Goal: Task Accomplishment & Management: Manage account settings

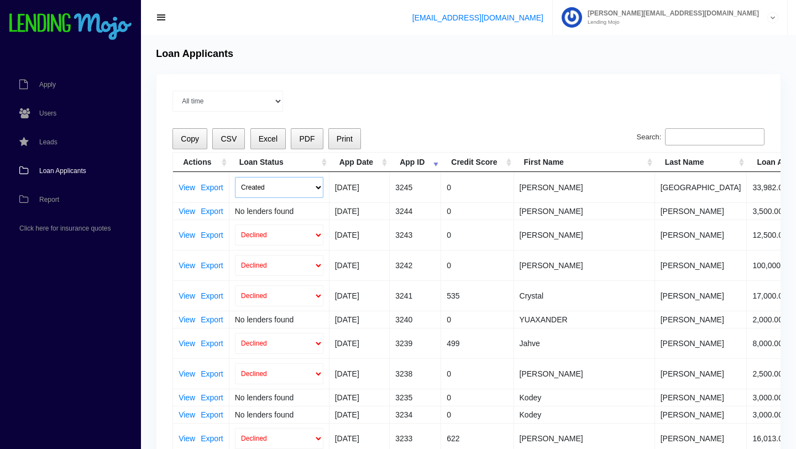
click at [318, 187] on select "Created Submitted" at bounding box center [279, 187] width 88 height 21
select select "submitted"
click at [235, 177] on select "Created Submitted" at bounding box center [279, 187] width 88 height 21
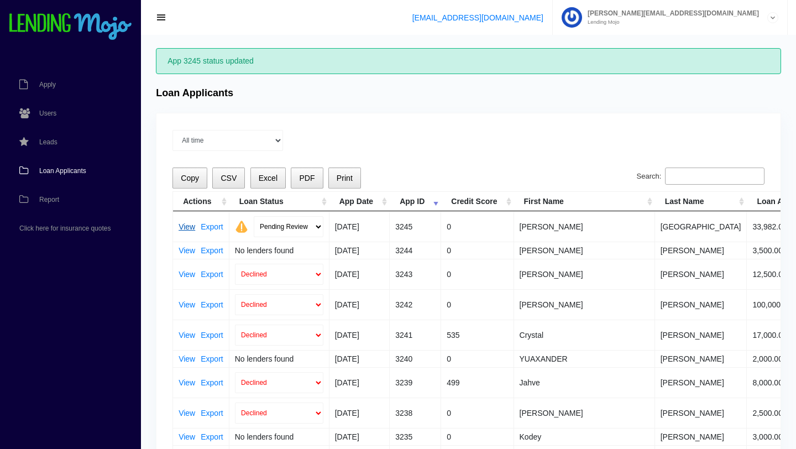
click at [189, 227] on link "View" at bounding box center [187, 227] width 17 height 8
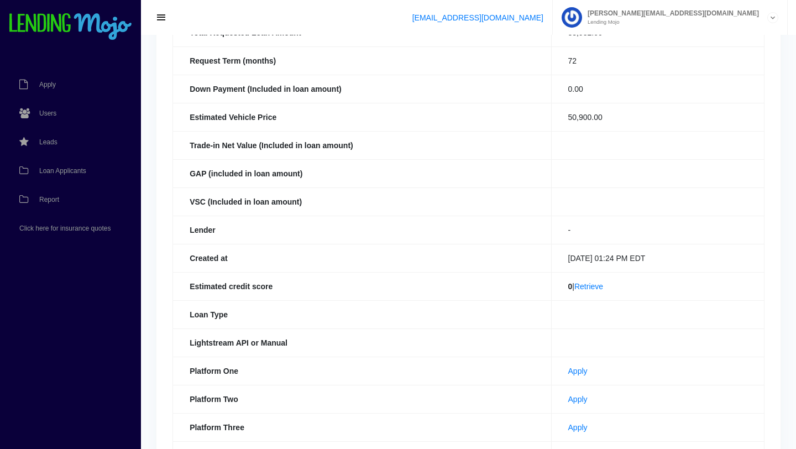
scroll to position [184, 0]
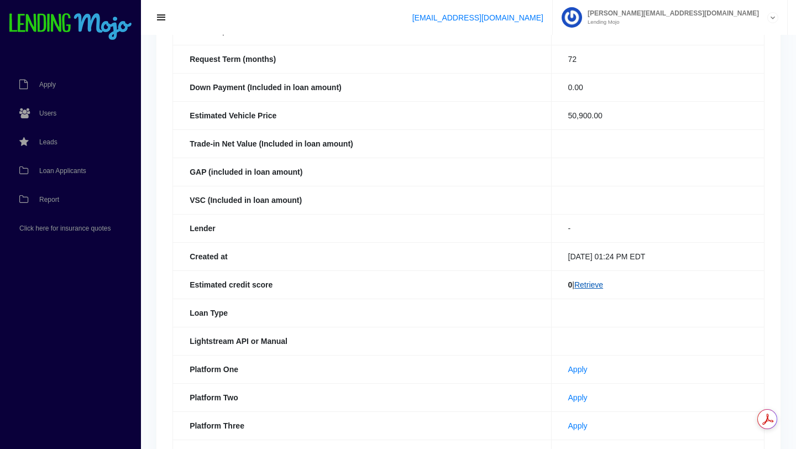
click at [584, 286] on link "Retrieve" at bounding box center [588, 284] width 29 height 9
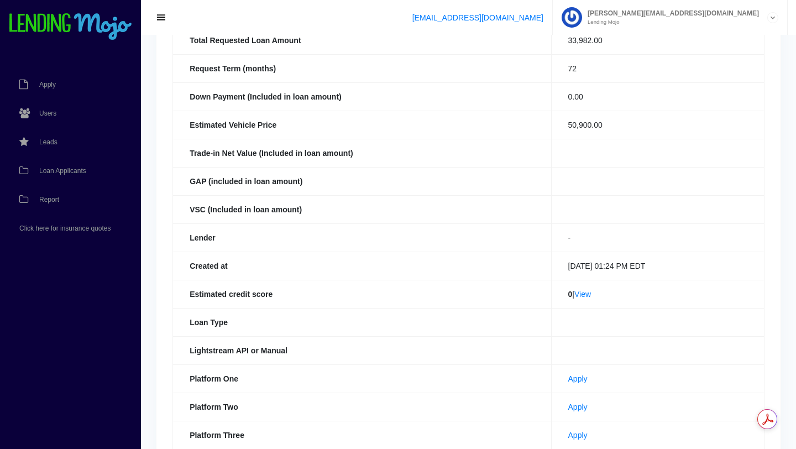
scroll to position [106, 0]
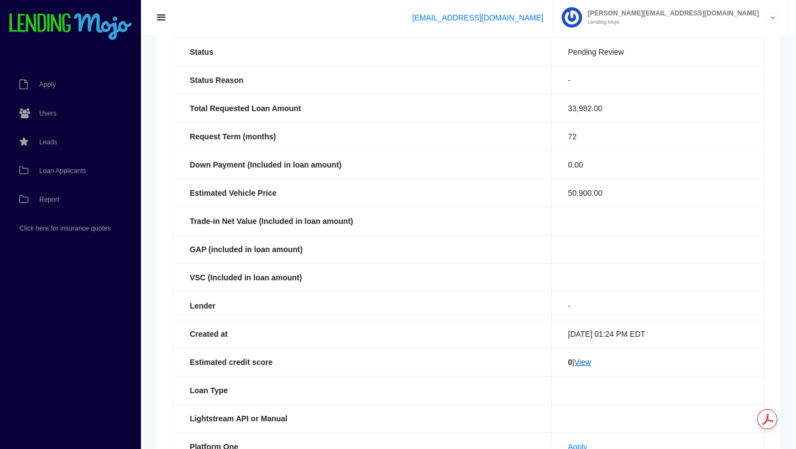
click at [579, 365] on link "View" at bounding box center [582, 362] width 17 height 9
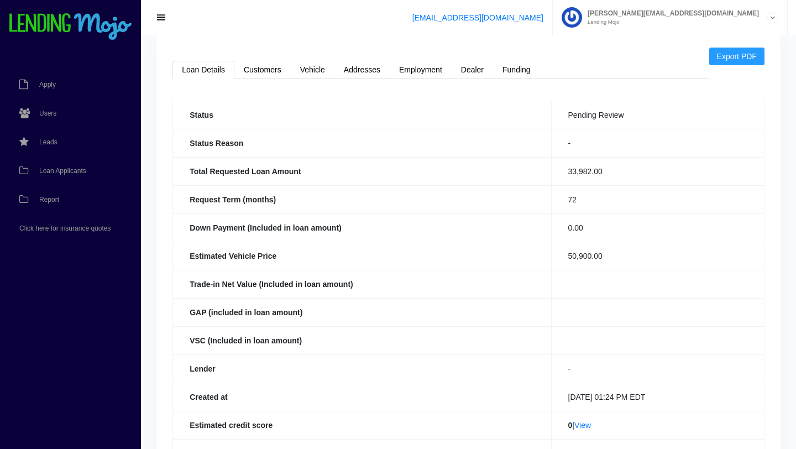
scroll to position [0, 0]
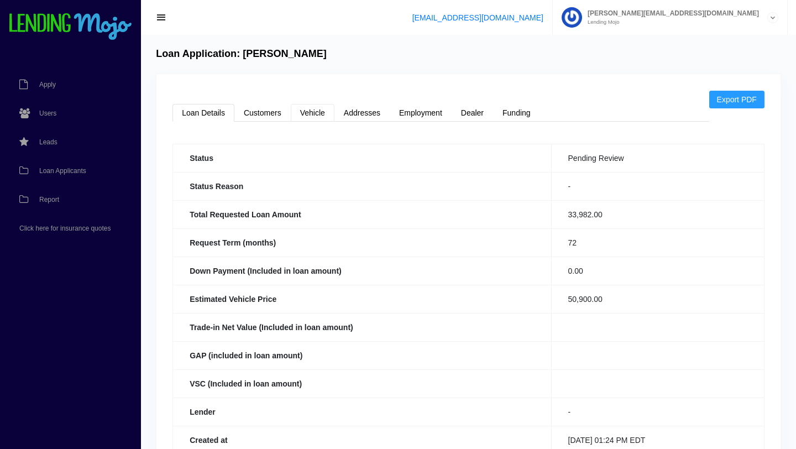
click at [316, 109] on link "Vehicle" at bounding box center [313, 113] width 44 height 18
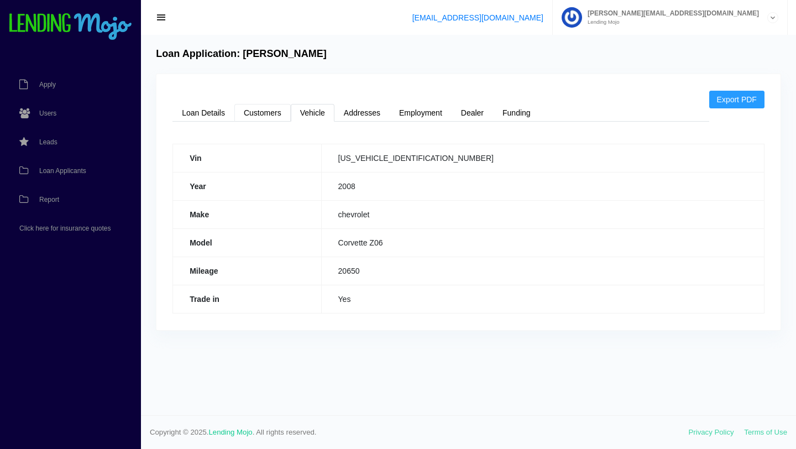
click at [260, 112] on link "Customers" at bounding box center [262, 113] width 56 height 18
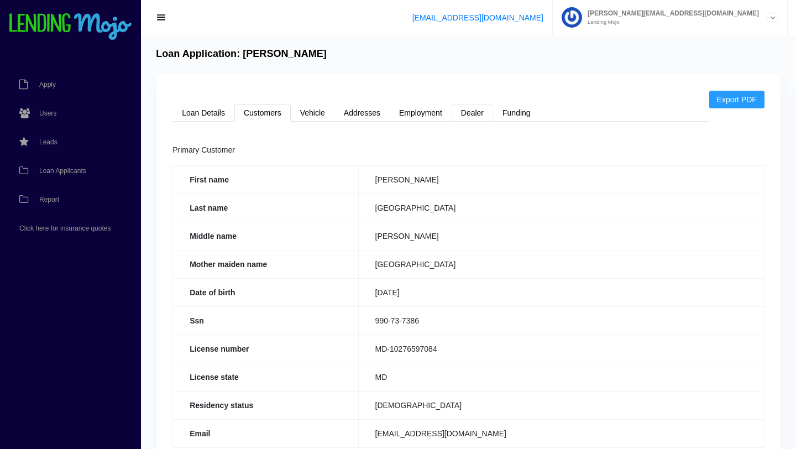
click at [475, 109] on link "Dealer" at bounding box center [472, 113] width 41 height 18
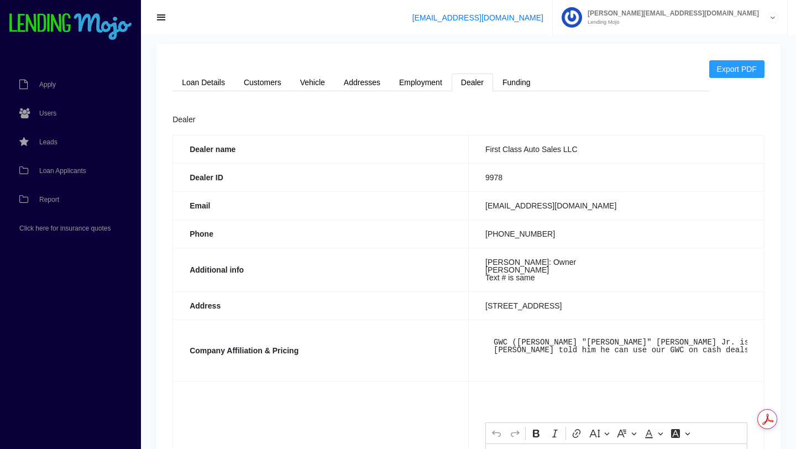
scroll to position [32, 0]
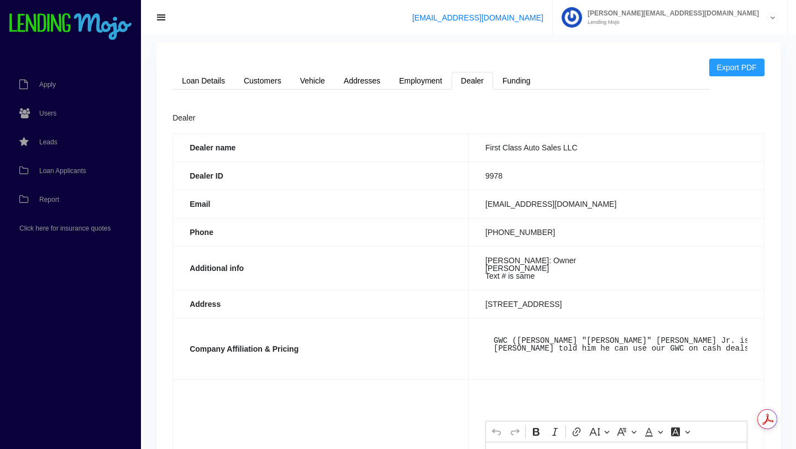
click at [714, 360] on pre "GWC ([PERSON_NAME] "[PERSON_NAME]" [PERSON_NAME] Jr. is rep) [PERSON_NAME] told…" at bounding box center [616, 344] width 262 height 32
click at [733, 360] on pre "GWC ([PERSON_NAME] "[PERSON_NAME]" [PERSON_NAME] Jr. is rep) [PERSON_NAME] told…" at bounding box center [616, 344] width 262 height 32
click at [729, 360] on pre "GWC ([PERSON_NAME] "[PERSON_NAME]" [PERSON_NAME] Jr. is rep) [PERSON_NAME] told…" at bounding box center [616, 344] width 262 height 32
drag, startPoint x: 719, startPoint y: 368, endPoint x: 652, endPoint y: 367, distance: 66.9
click at [651, 360] on pre "GWC ([PERSON_NAME] "[PERSON_NAME]" [PERSON_NAME] Jr. is rep) [PERSON_NAME] told…" at bounding box center [616, 344] width 262 height 32
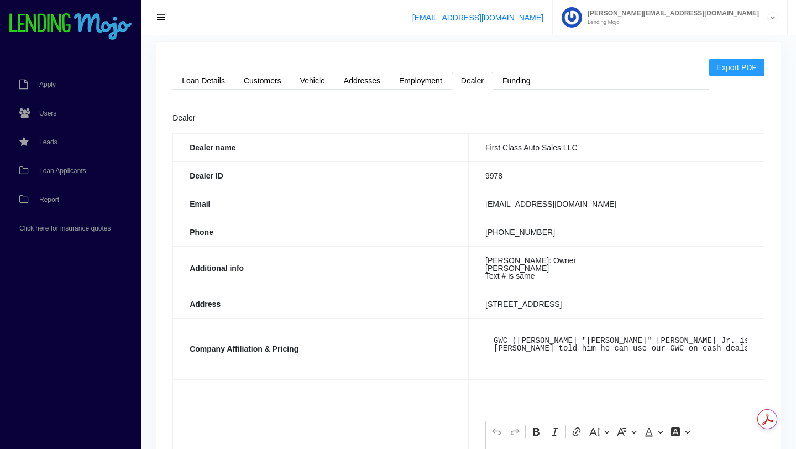
click at [395, 282] on th "Additional info" at bounding box center [321, 268] width 296 height 44
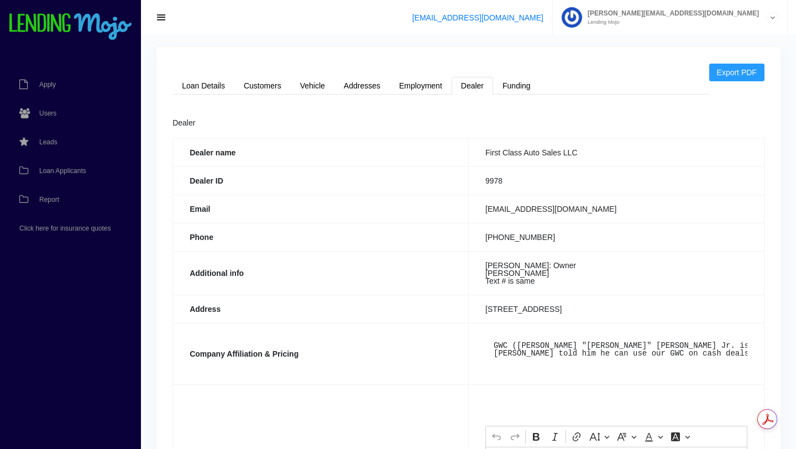
scroll to position [0, 0]
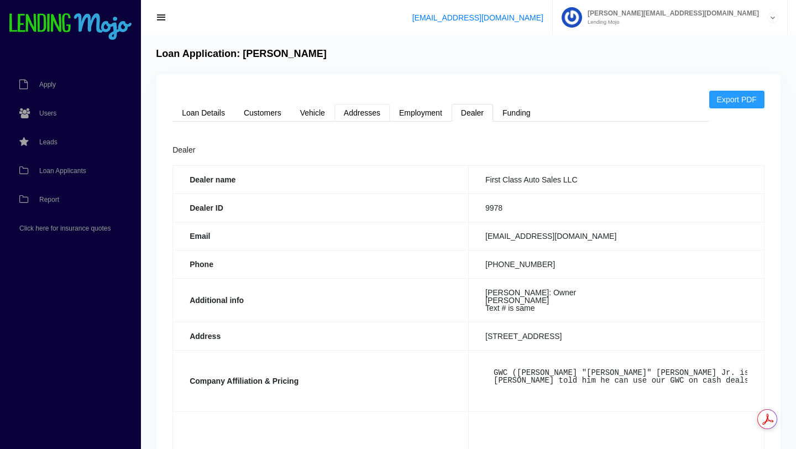
click at [362, 115] on link "Addresses" at bounding box center [361, 113] width 55 height 18
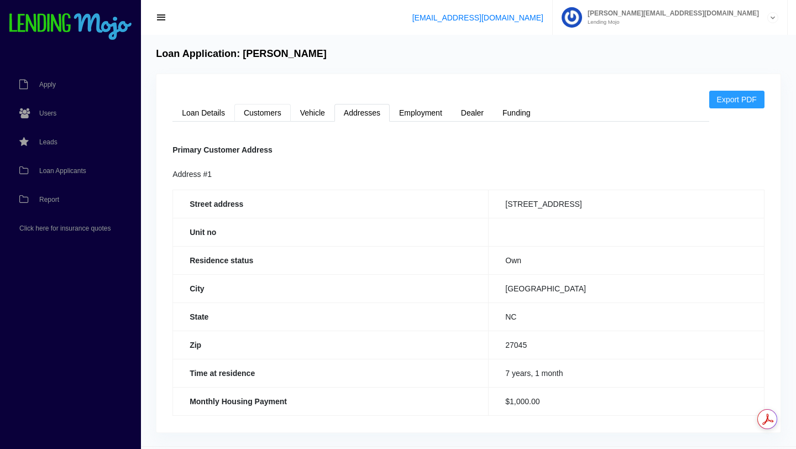
click at [259, 113] on link "Customers" at bounding box center [262, 113] width 56 height 18
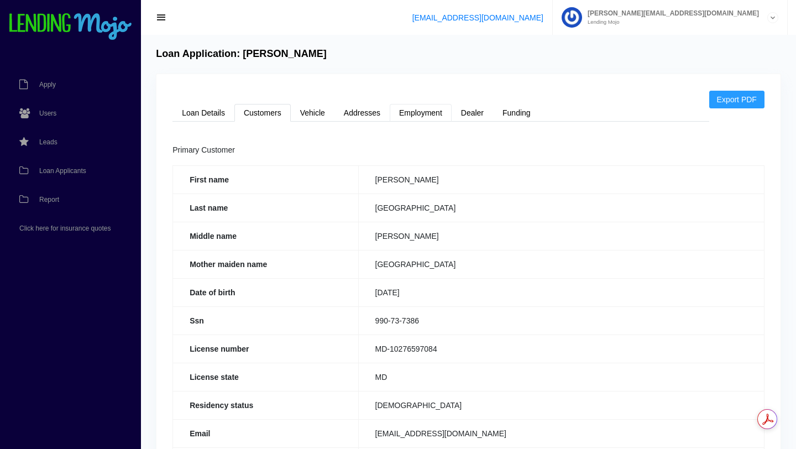
click at [419, 113] on link "Employment" at bounding box center [421, 113] width 62 height 18
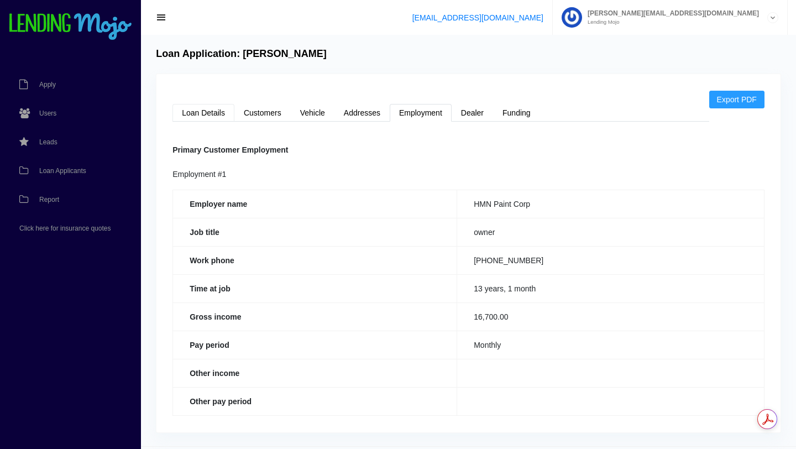
click at [204, 114] on link "Loan Details" at bounding box center [203, 113] width 62 height 18
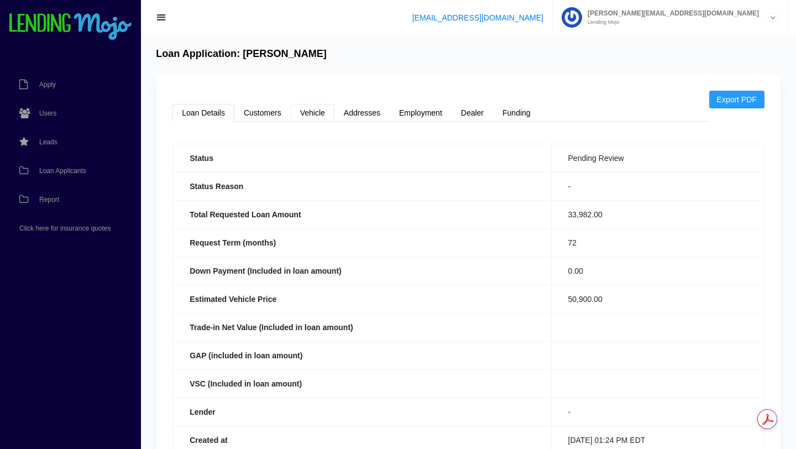
click at [313, 112] on link "Vehicle" at bounding box center [313, 113] width 44 height 18
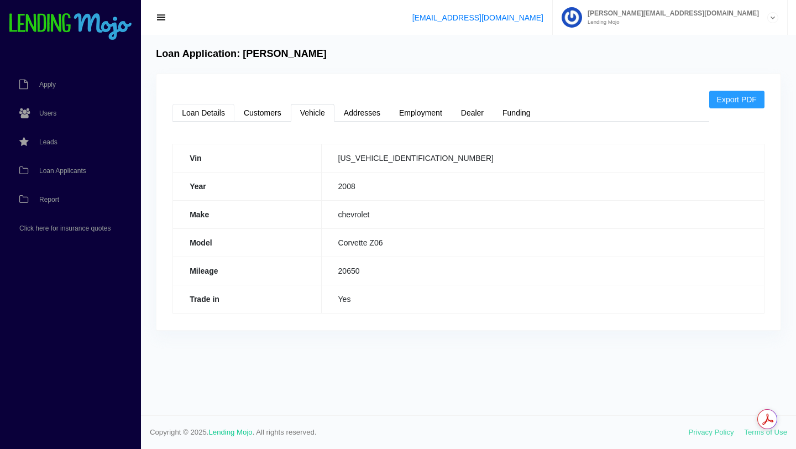
click at [210, 113] on link "Loan Details" at bounding box center [203, 113] width 62 height 18
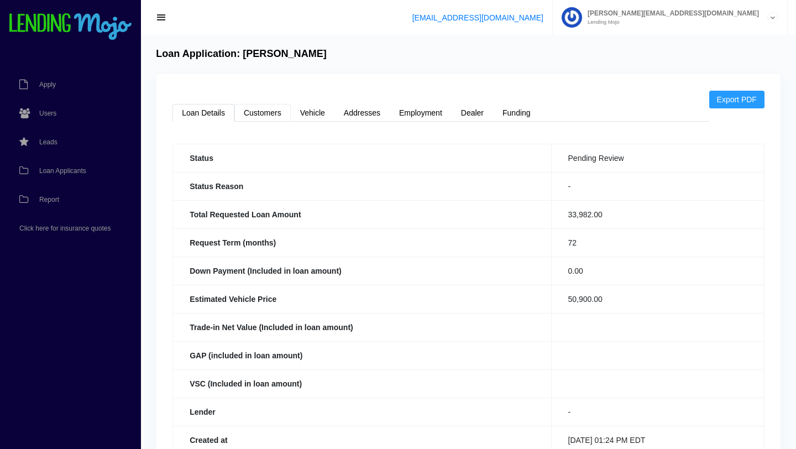
click at [255, 112] on link "Customers" at bounding box center [262, 113] width 56 height 18
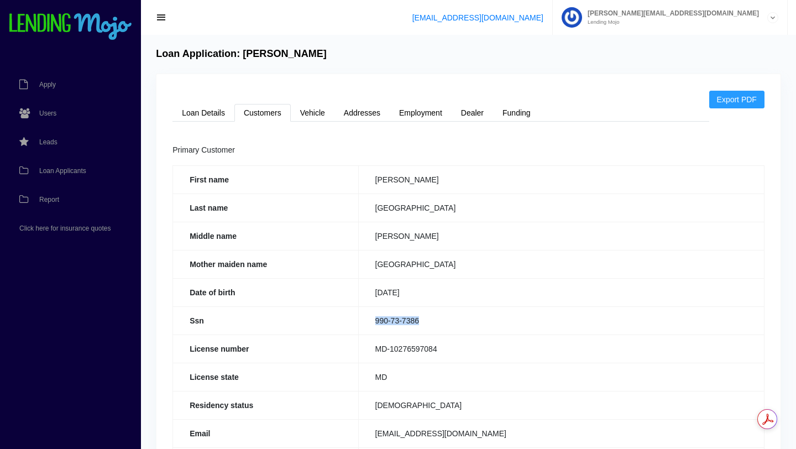
drag, startPoint x: 422, startPoint y: 324, endPoint x: 370, endPoint y: 323, distance: 52.0
click at [370, 323] on td "990-73-7386" at bounding box center [561, 320] width 406 height 28
copy td "990-73-7386"
click at [201, 112] on link "Loan Details" at bounding box center [203, 113] width 62 height 18
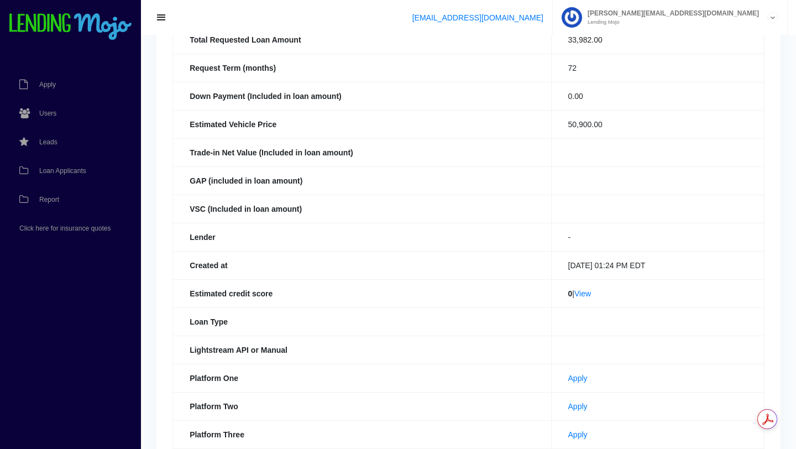
scroll to position [178, 0]
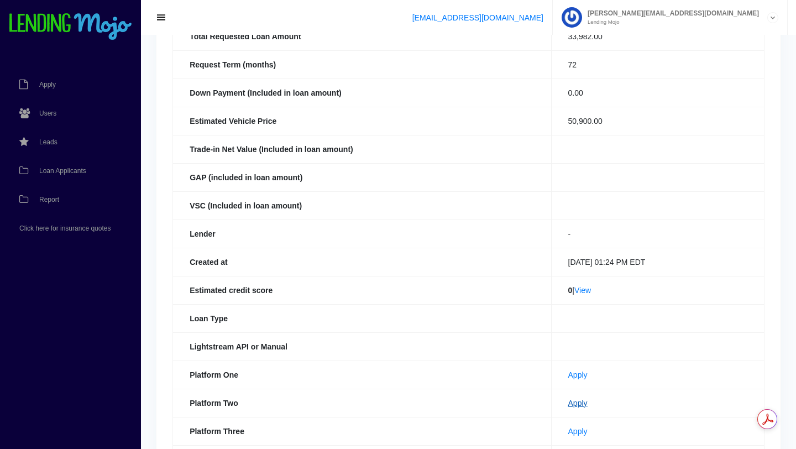
click at [568, 403] on link "Apply" at bounding box center [577, 403] width 19 height 9
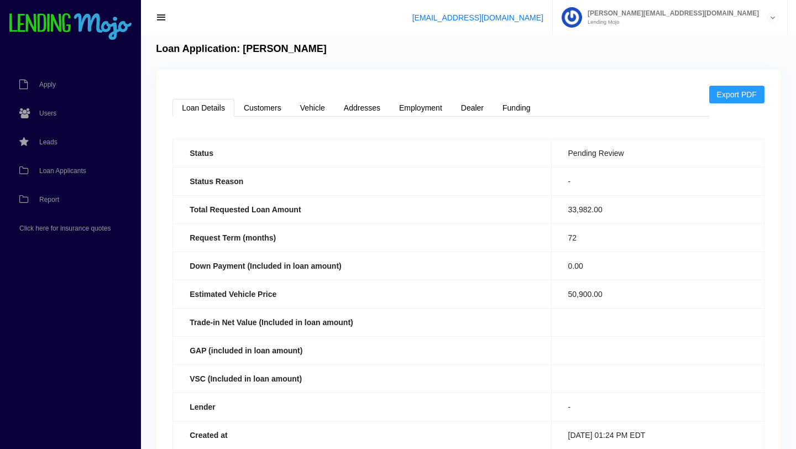
scroll to position [0, 0]
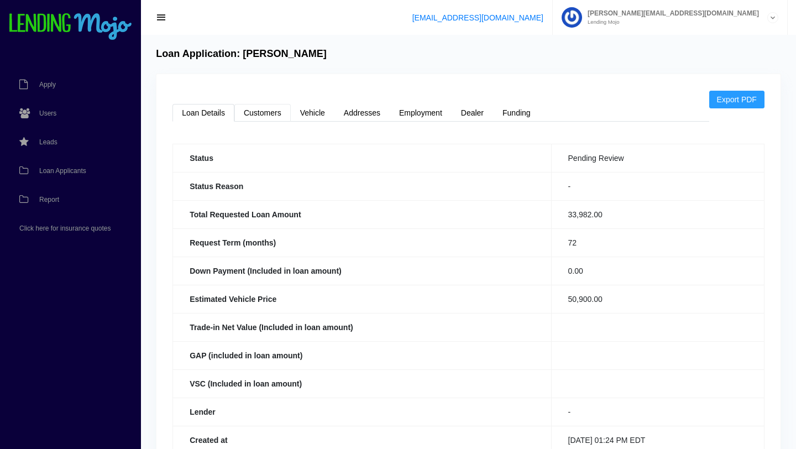
click at [268, 113] on link "Customers" at bounding box center [262, 113] width 56 height 18
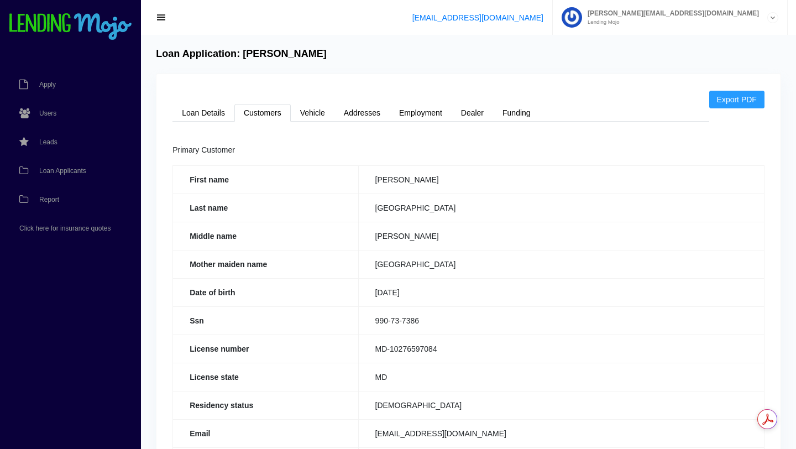
click at [466, 355] on td "MD-10276597084" at bounding box center [561, 348] width 406 height 28
drag, startPoint x: 421, startPoint y: 320, endPoint x: 374, endPoint y: 320, distance: 47.5
click at [374, 320] on td "990-73-7386" at bounding box center [561, 320] width 406 height 28
copy td "990-73-7386"
click at [309, 111] on link "Vehicle" at bounding box center [313, 113] width 44 height 18
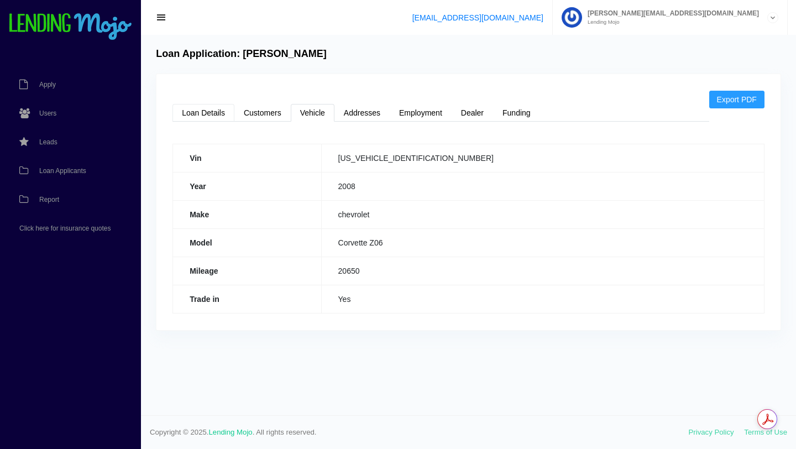
click at [206, 117] on link "Loan Details" at bounding box center [203, 113] width 62 height 18
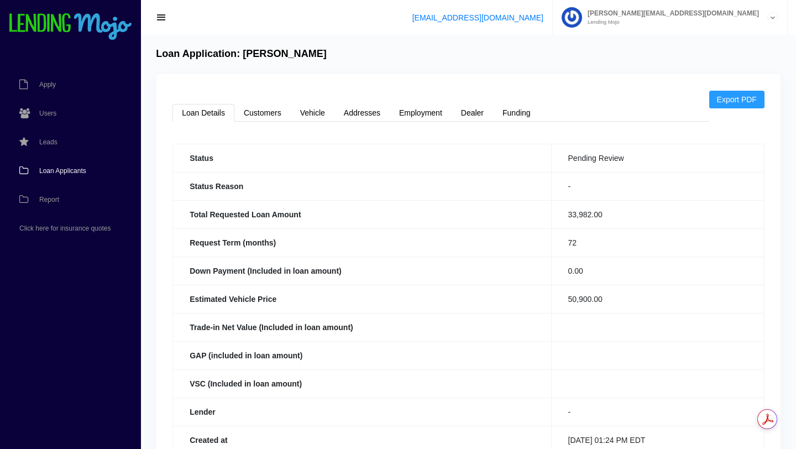
click at [59, 174] on span "Loan Applicants" at bounding box center [62, 171] width 47 height 7
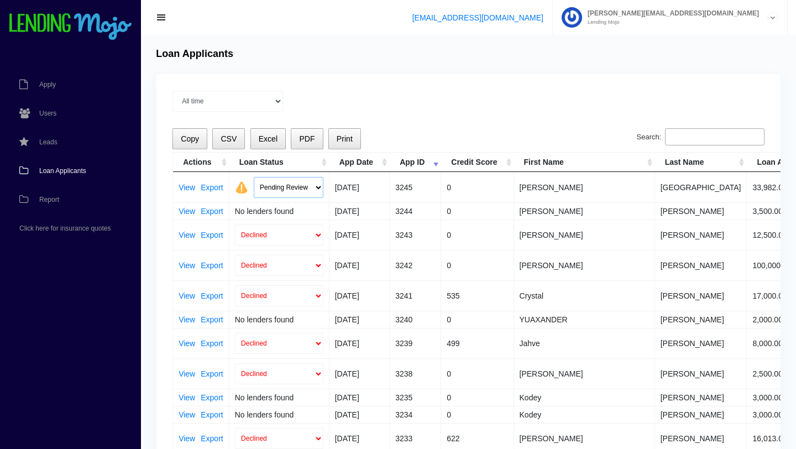
click at [318, 186] on select "Pending Review Approve Decline Unqualified" at bounding box center [289, 187] width 70 height 21
select select "declined"
click at [254, 177] on select "Pending Review Approve Decline Unqualified" at bounding box center [289, 187] width 70 height 21
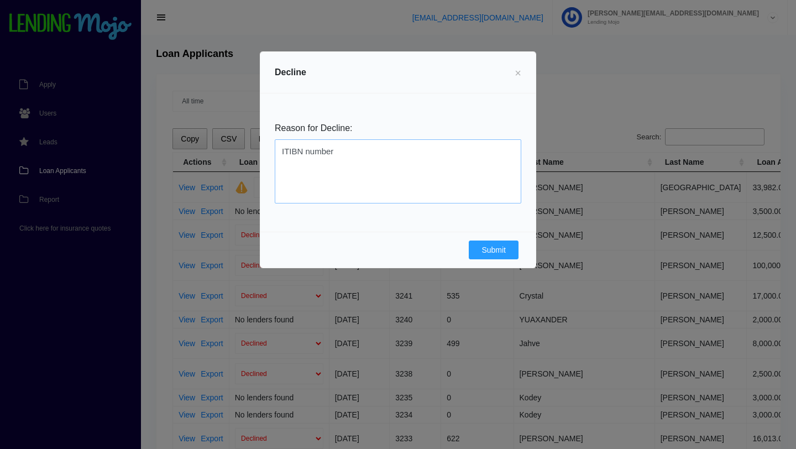
click at [297, 154] on textarea "ITIBN number" at bounding box center [398, 171] width 247 height 64
type textarea "ITIN number"
click at [495, 248] on button "Submit" at bounding box center [494, 249] width 50 height 19
